Goal: Understand process/instructions: Learn how to perform a task or action

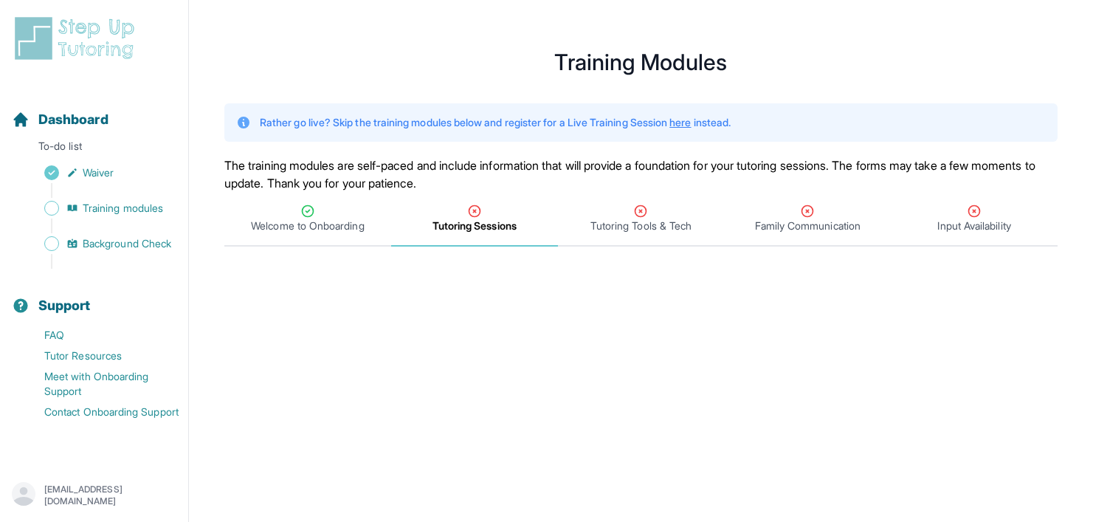
scroll to position [681, 0]
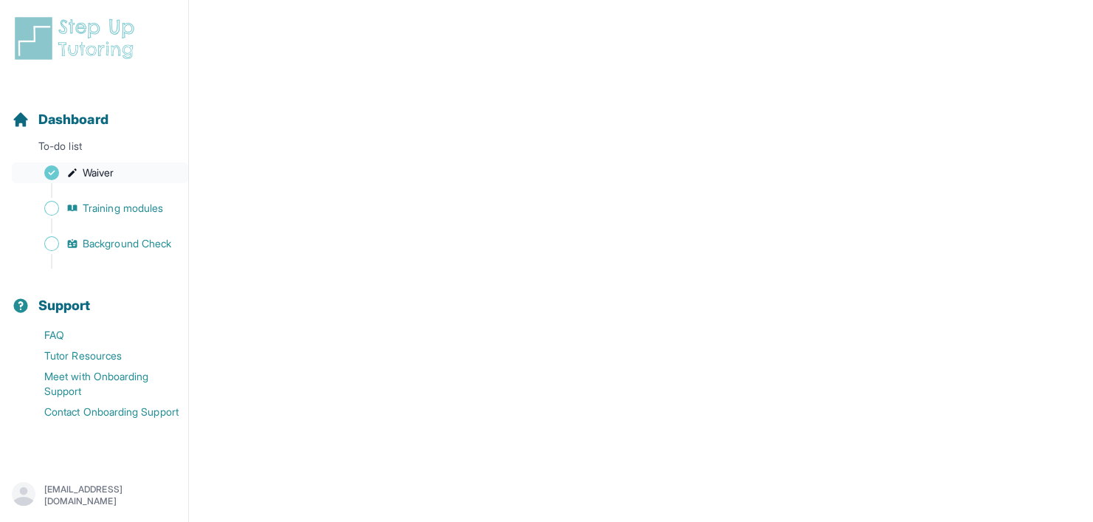
click at [102, 173] on span "Waiver" at bounding box center [98, 172] width 31 height 15
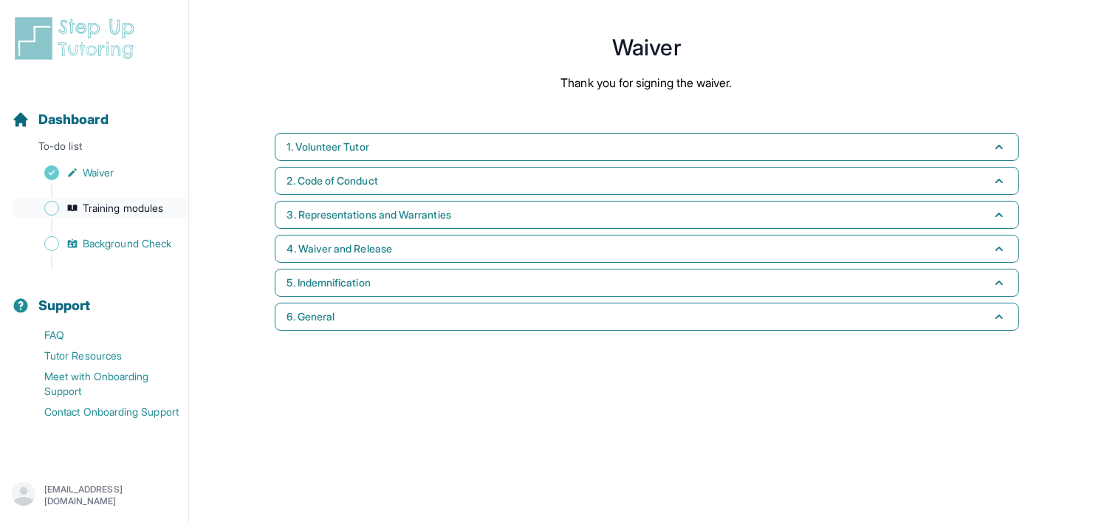
click at [97, 212] on span "Training modules" at bounding box center [123, 208] width 80 height 15
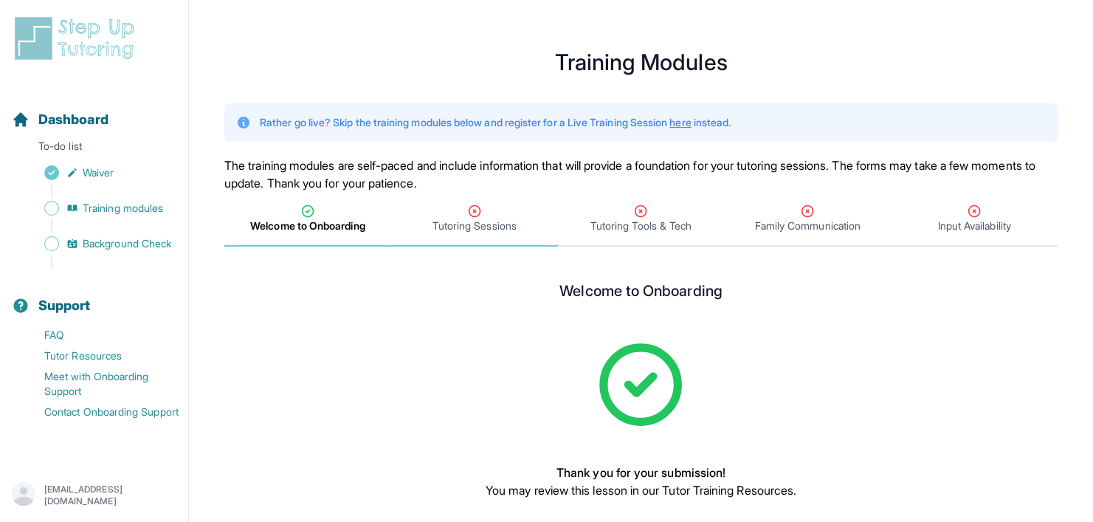
click at [486, 216] on div "Tutoring Sessions" at bounding box center [474, 219] width 161 height 30
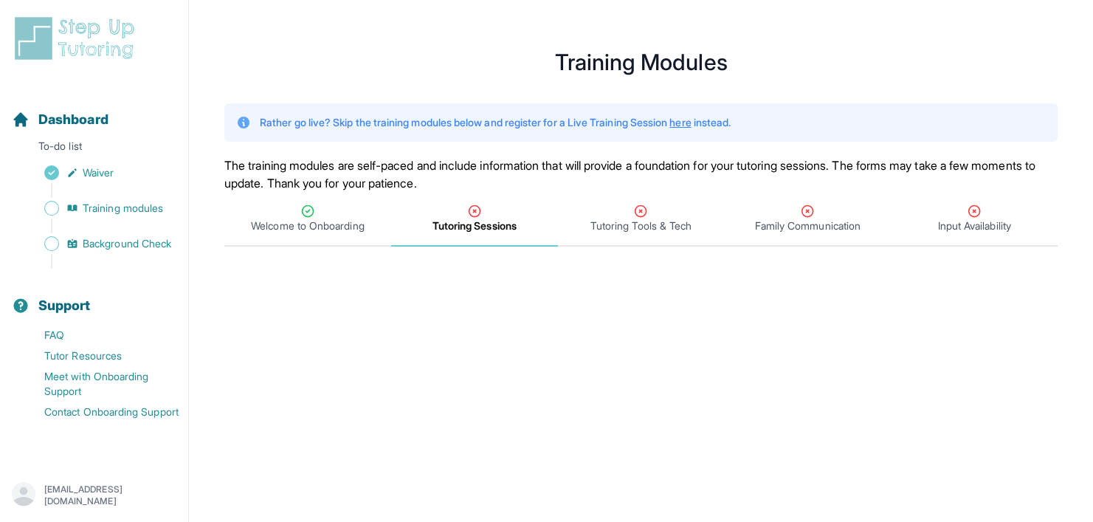
scroll to position [502, 0]
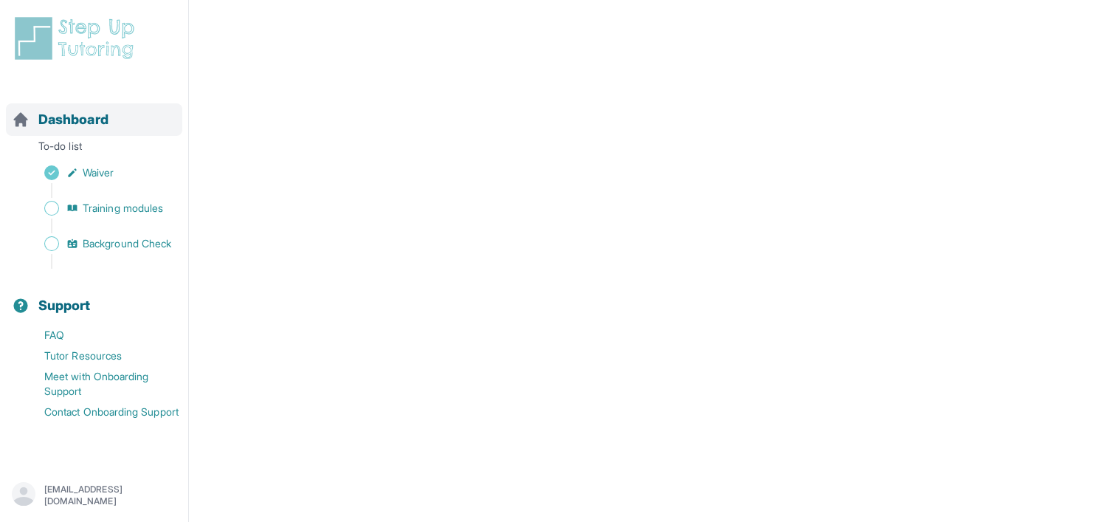
click at [80, 132] on div "Dashboard" at bounding box center [94, 119] width 176 height 32
click at [80, 143] on p "To-do list" at bounding box center [94, 149] width 176 height 21
click at [84, 165] on link "Waiver" at bounding box center [100, 172] width 176 height 21
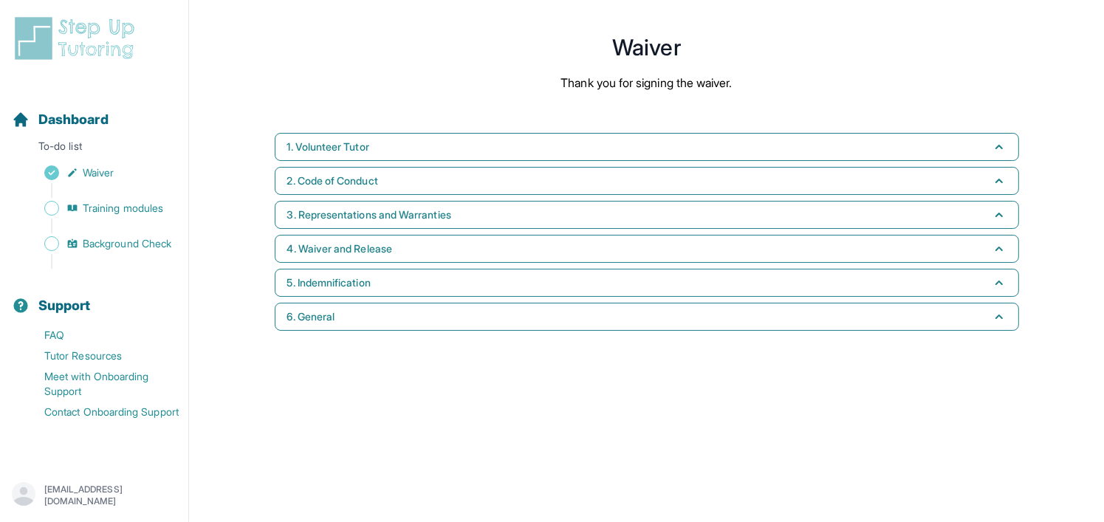
click at [81, 188] on div "Sidebar" at bounding box center [97, 190] width 171 height 15
click at [113, 168] on span "Waiver" at bounding box center [98, 172] width 31 height 15
click at [693, 357] on html "Open sidebar Dashboard To-do list Waiver Training modules Background Check Supp…" at bounding box center [552, 178] width 1104 height 357
click at [137, 165] on link "Waiver" at bounding box center [100, 172] width 176 height 21
click at [143, 219] on div "Sidebar" at bounding box center [97, 225] width 171 height 15
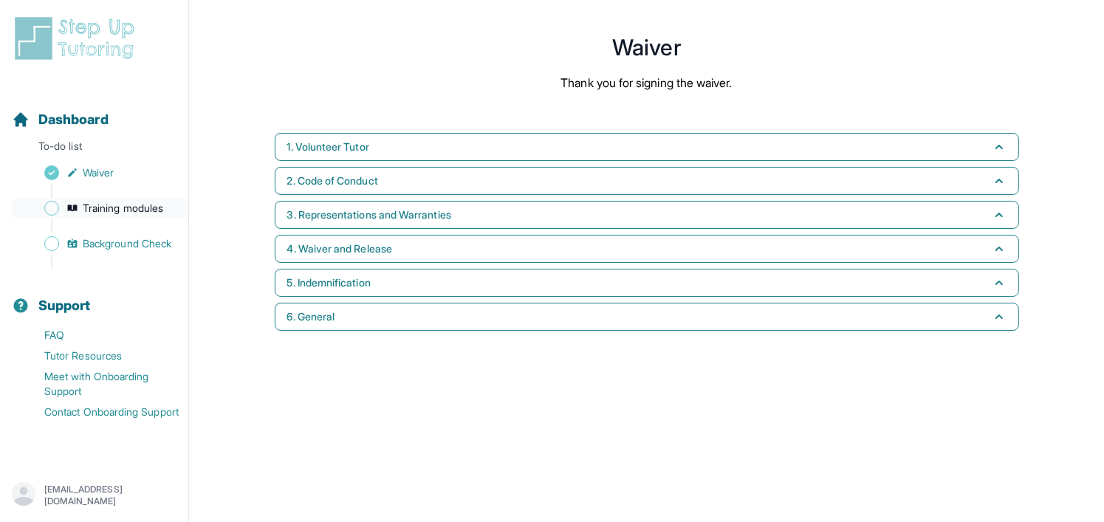
click at [135, 201] on span "Training modules" at bounding box center [123, 208] width 80 height 15
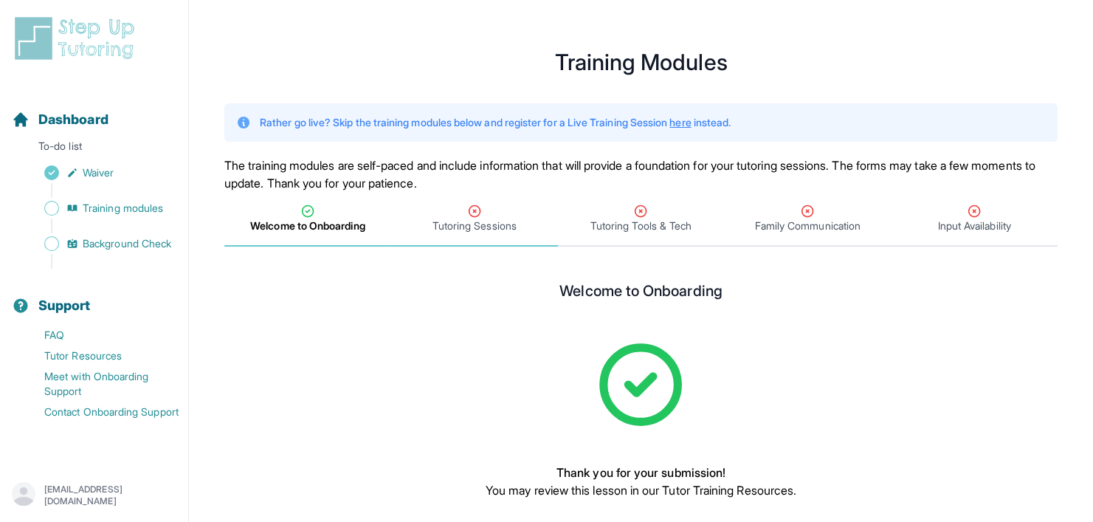
click at [435, 200] on span "Tutoring Sessions" at bounding box center [474, 219] width 167 height 55
